Goal: Check status

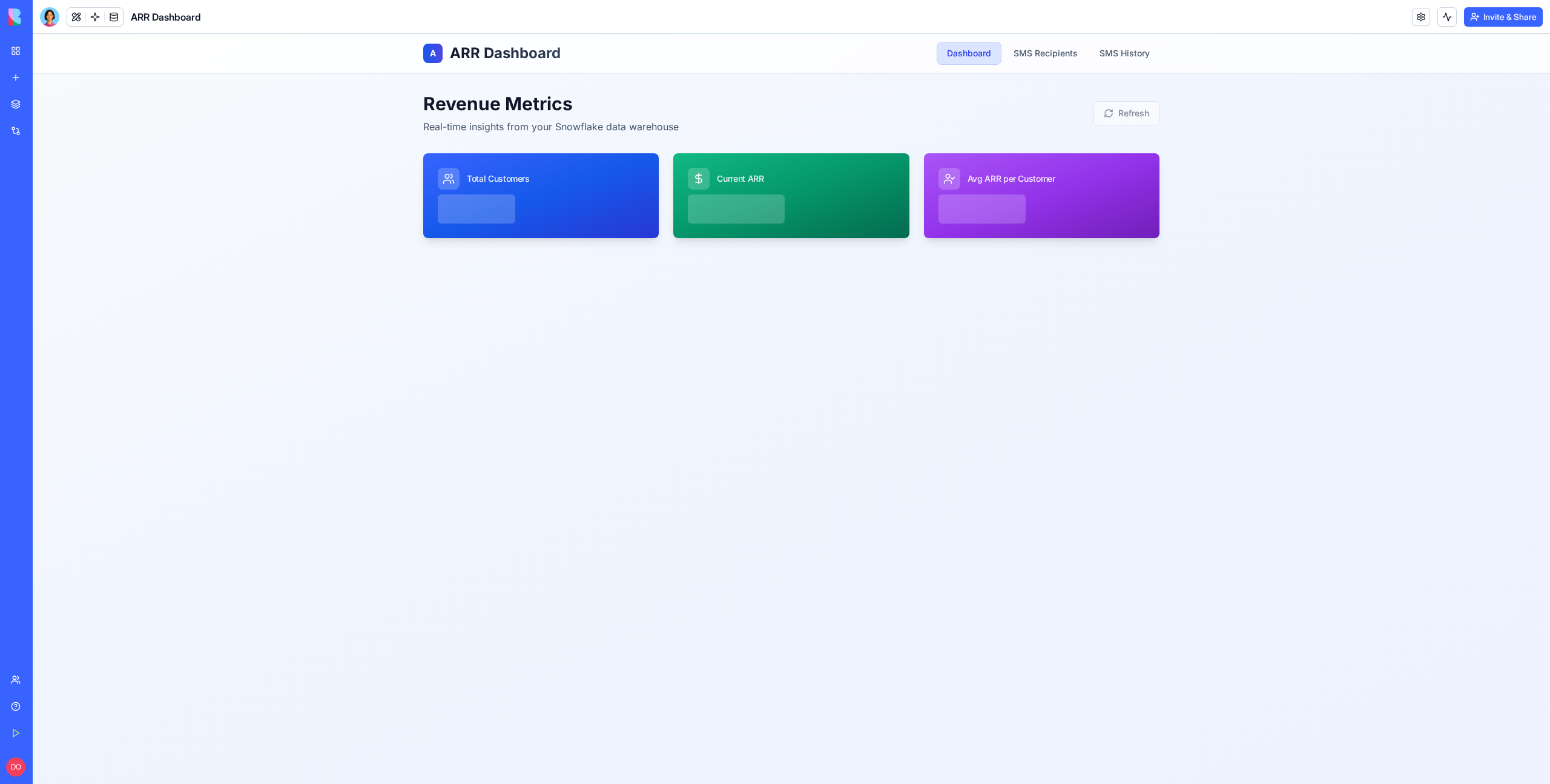
click at [1259, 257] on div "A ARR Dashboard Dashboard SMS Recipients SMS History Revenue Metrics Real-time …" at bounding box center [791, 409] width 1518 height 750
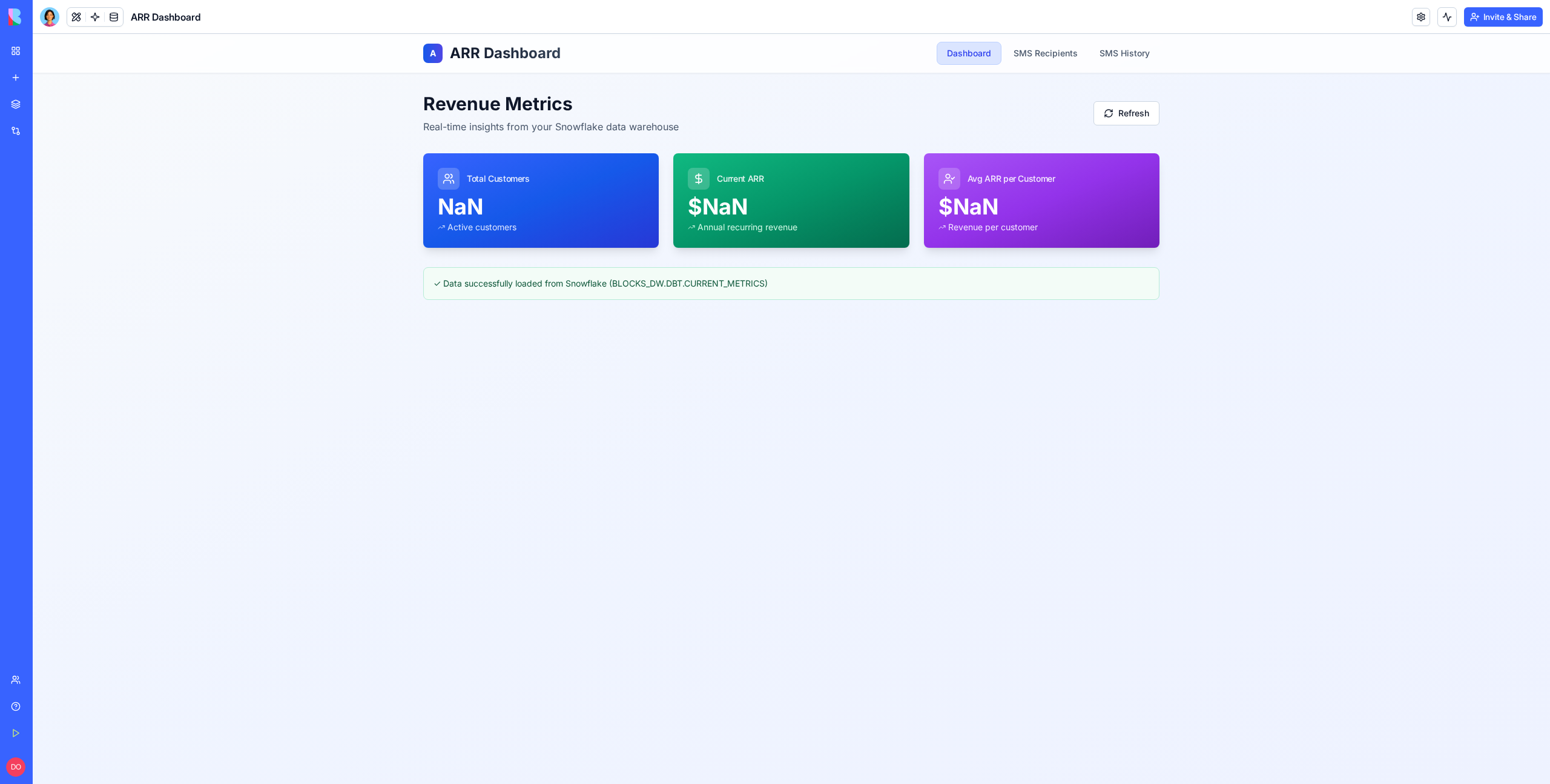
click at [1274, 113] on div "A ARR Dashboard Dashboard SMS Recipients SMS History Revenue Metrics Real-time …" at bounding box center [791, 409] width 1518 height 750
click at [1122, 108] on button "Refresh" at bounding box center [1127, 114] width 66 height 25
click at [1134, 125] on div "Revenue Metrics Real-time insights from your Snowflake data warehouse Refresh" at bounding box center [792, 113] width 737 height 41
click at [1152, 113] on button "Refresh" at bounding box center [1127, 114] width 66 height 25
